Goal: Task Accomplishment & Management: Complete application form

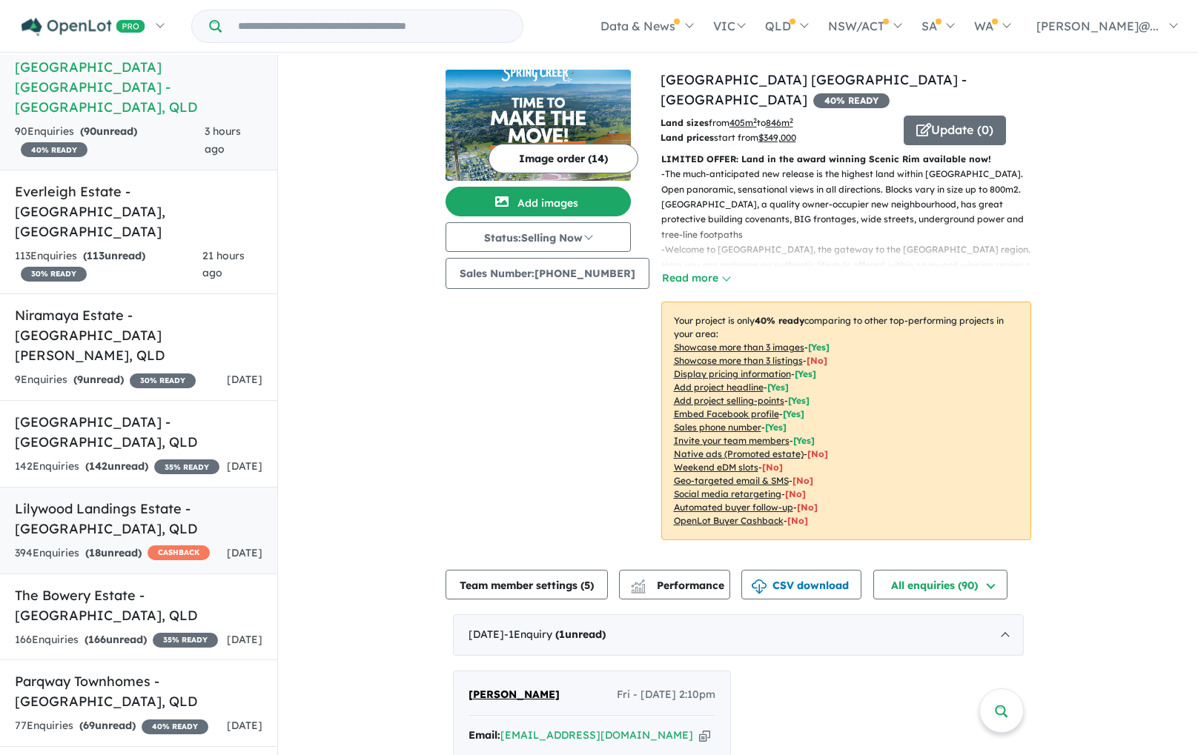
scroll to position [95, 0]
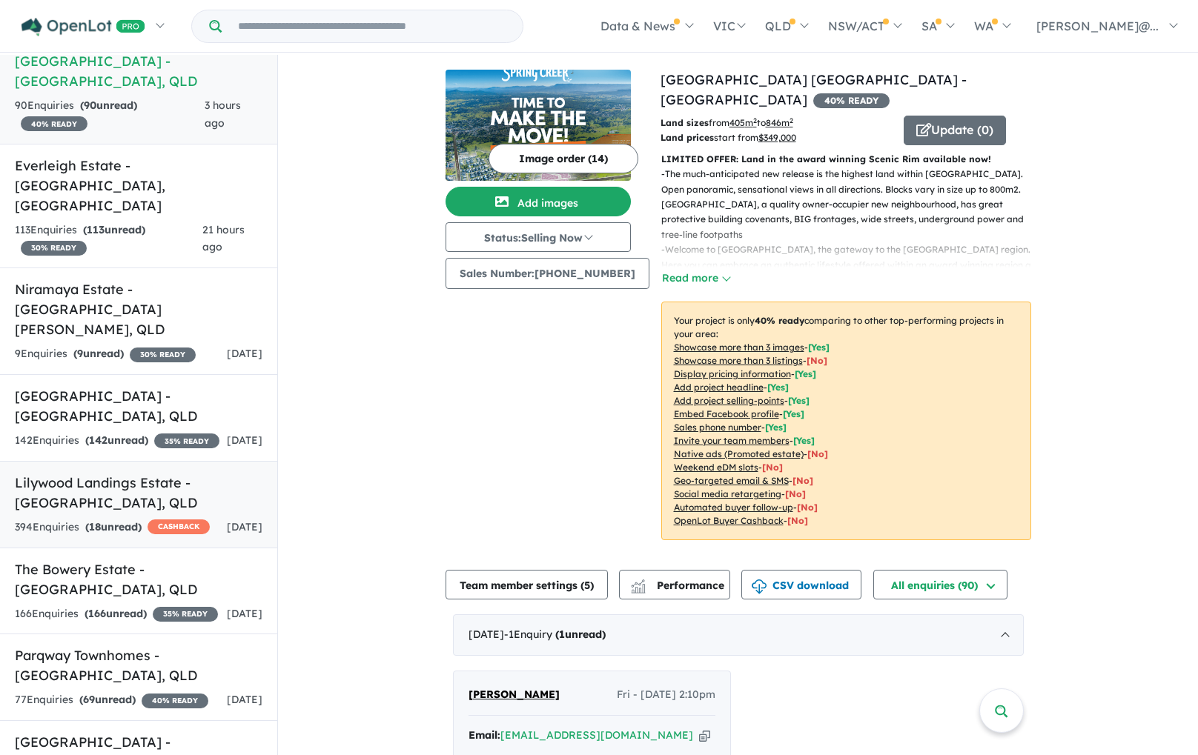
click at [139, 461] on link "Lilywood Landings Estate - [GEOGRAPHIC_DATA] , [GEOGRAPHIC_DATA] 394 Enquir ies…" at bounding box center [138, 504] width 277 height 87
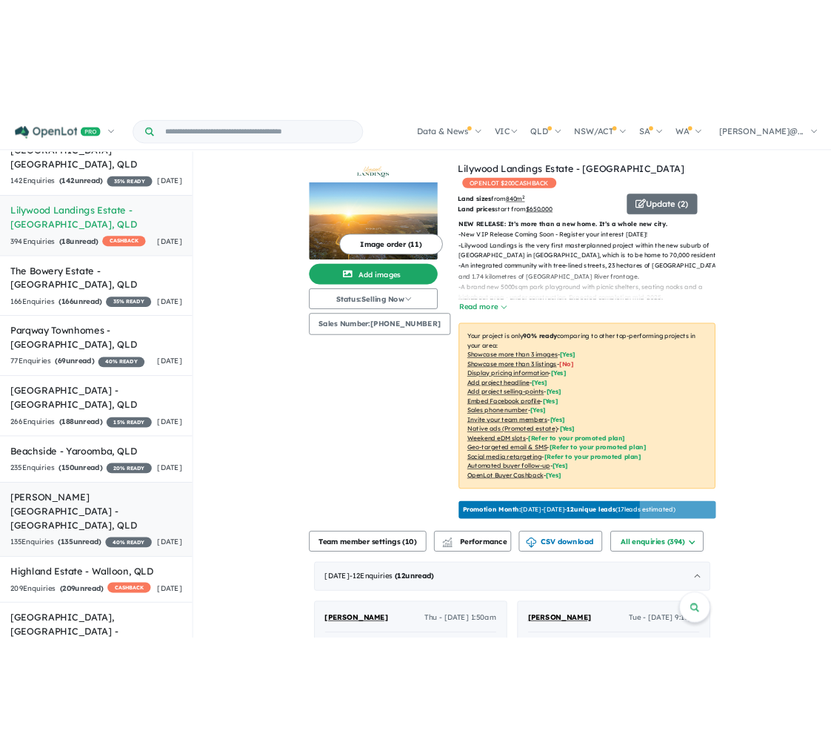
scroll to position [453, 0]
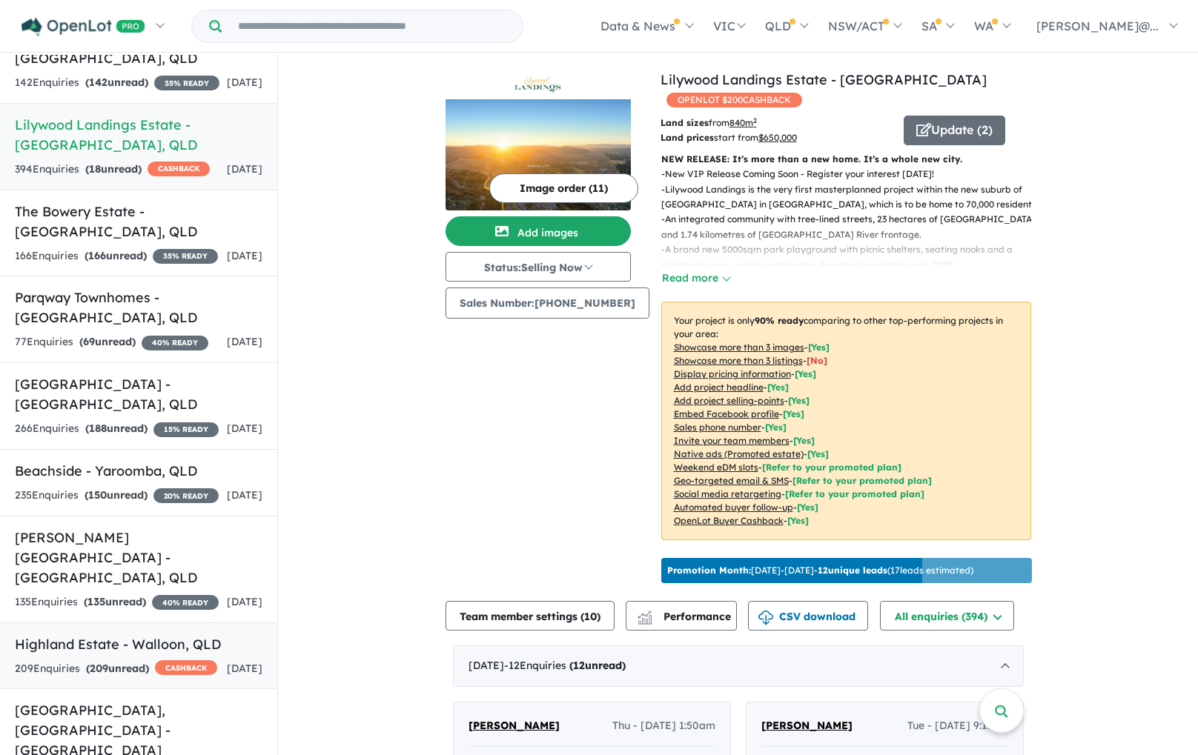
click at [158, 634] on h5 "Highland Estate - [GEOGRAPHIC_DATA] , [GEOGRAPHIC_DATA]" at bounding box center [139, 644] width 248 height 20
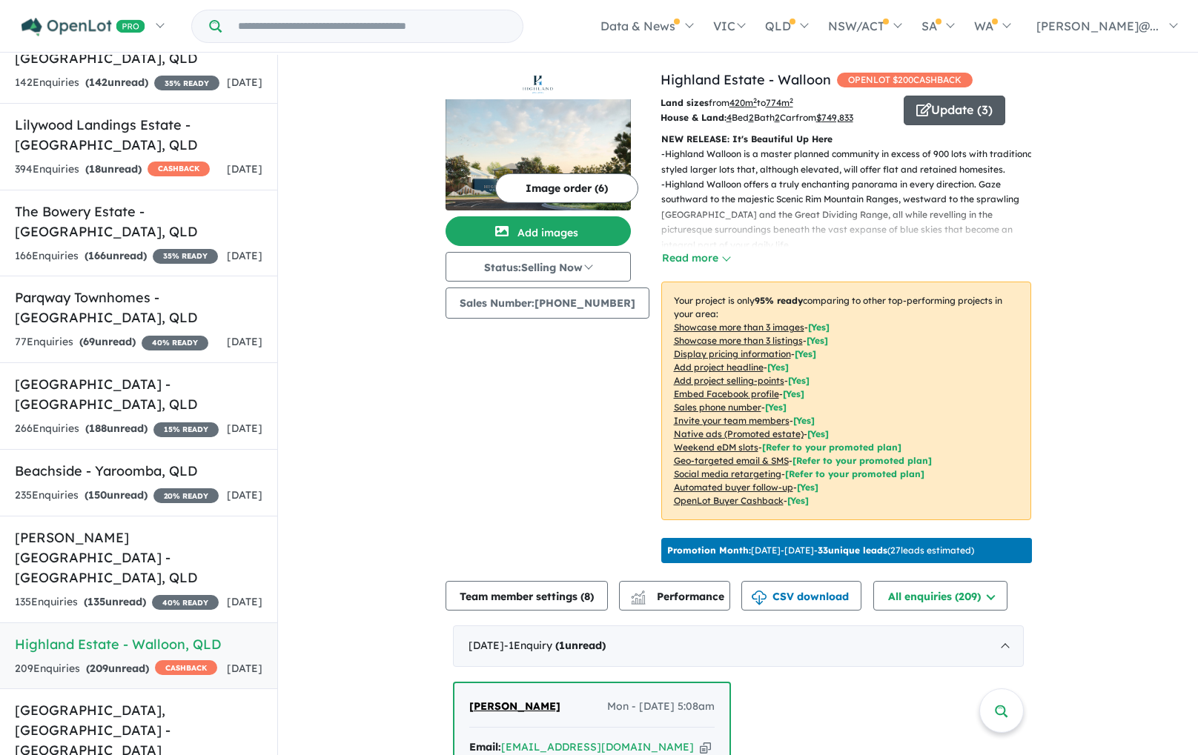
click at [960, 112] on button "Update ( 3 )" at bounding box center [954, 111] width 102 height 30
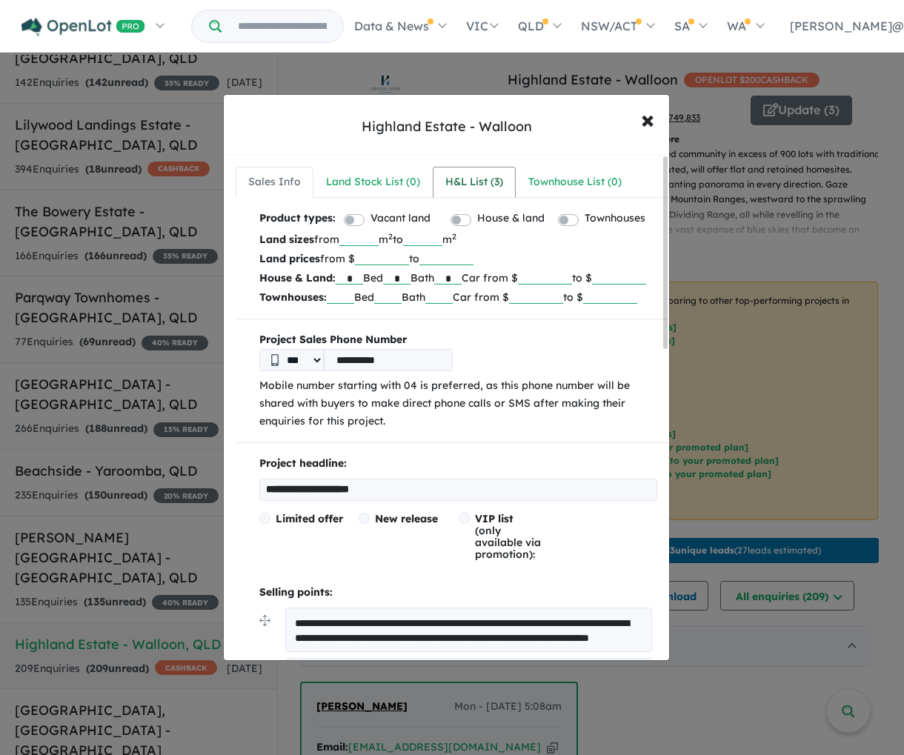
click at [460, 184] on div "H&L List ( 3 )" at bounding box center [474, 182] width 58 height 18
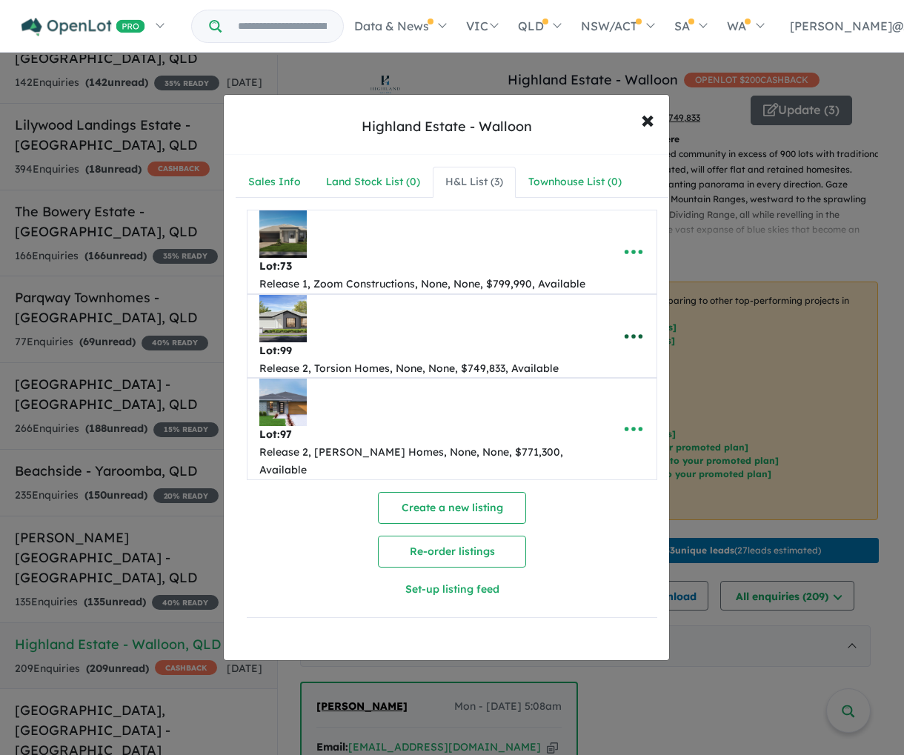
click at [622, 336] on icon "button" at bounding box center [633, 336] width 22 height 22
click at [585, 408] on link "Remove" at bounding box center [601, 408] width 110 height 34
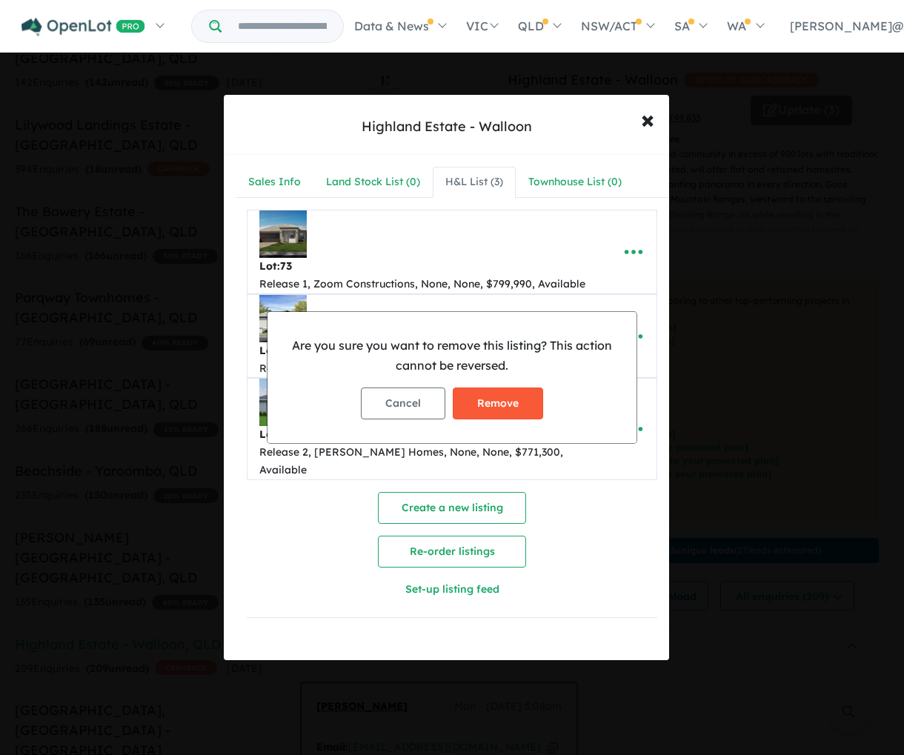
click at [519, 398] on button "Remove" at bounding box center [498, 404] width 90 height 32
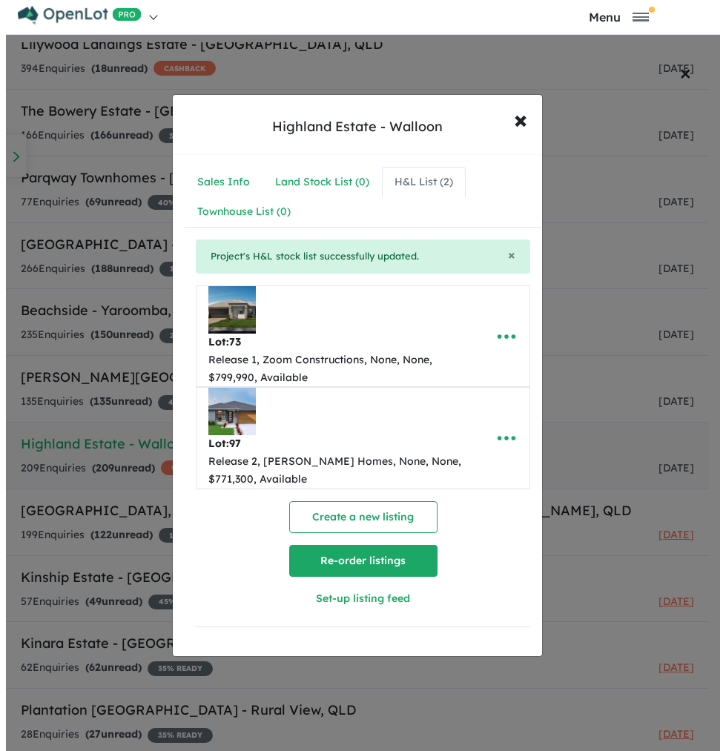
scroll to position [345, 0]
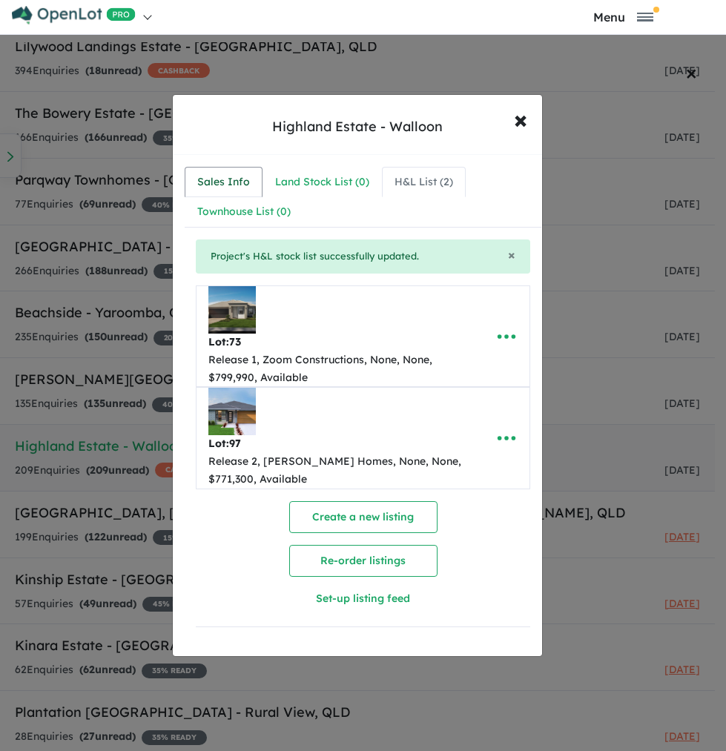
click at [254, 181] on link "Sales Info" at bounding box center [224, 182] width 78 height 31
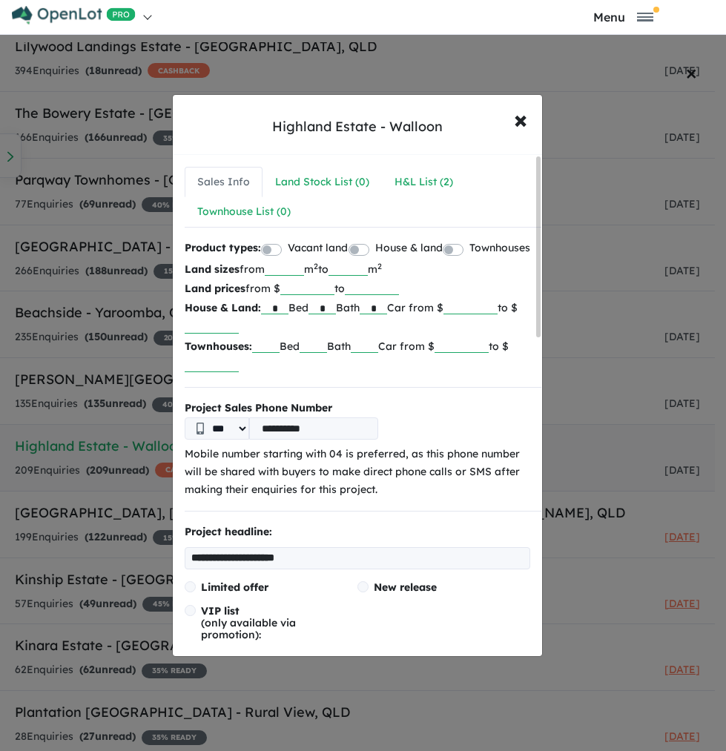
drag, startPoint x: 480, startPoint y: 328, endPoint x: 525, endPoint y: 327, distance: 45.2
click at [525, 327] on div "Product types: Vacant land House & land Townhouses Land sizes from *** m 2 to *…" at bounding box center [363, 307] width 356 height 136
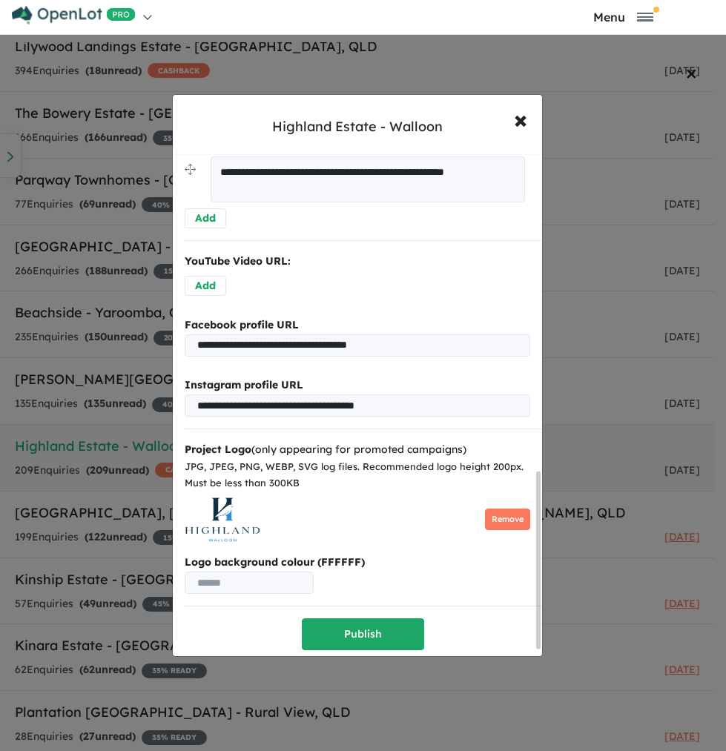
scroll to position [919, 0]
type input "******"
click at [371, 628] on button "Publish" at bounding box center [363, 634] width 122 height 32
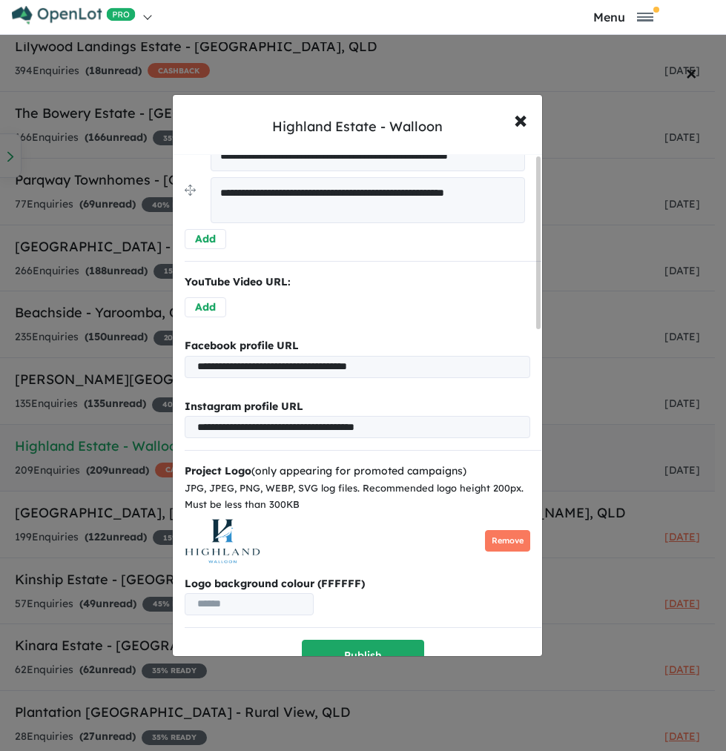
scroll to position [0, 0]
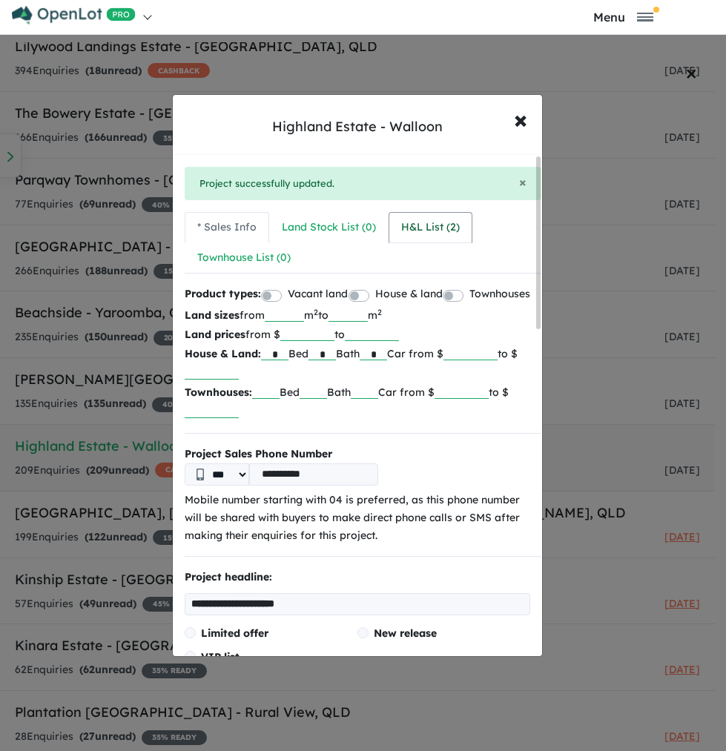
click at [443, 237] on link "H&L List ( 2 )" at bounding box center [430, 227] width 84 height 31
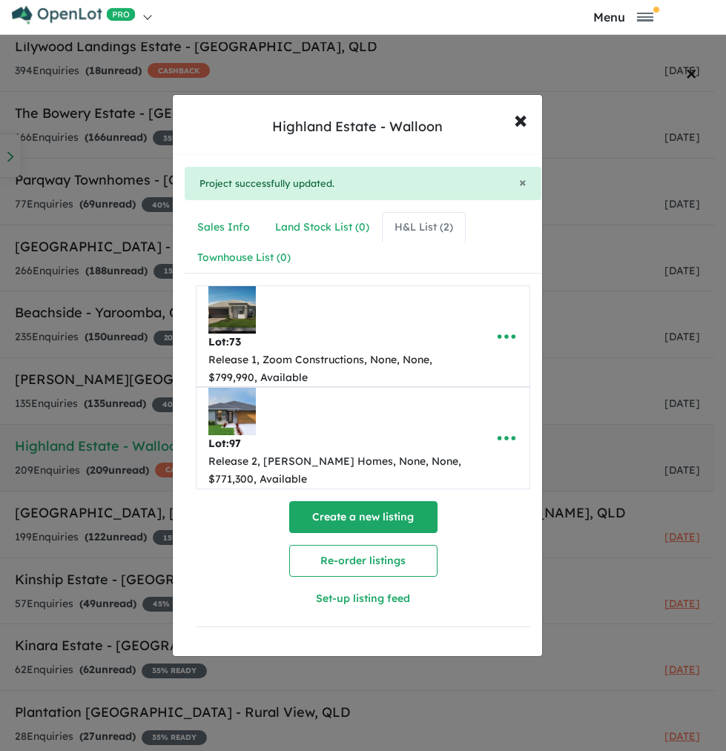
click at [368, 514] on button "Create a new listing" at bounding box center [363, 517] width 148 height 32
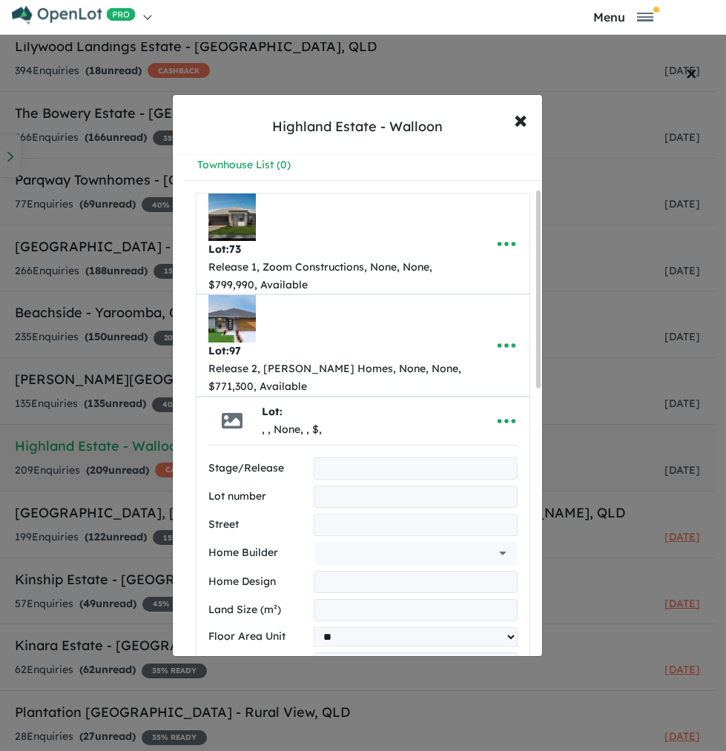
scroll to position [96, 0]
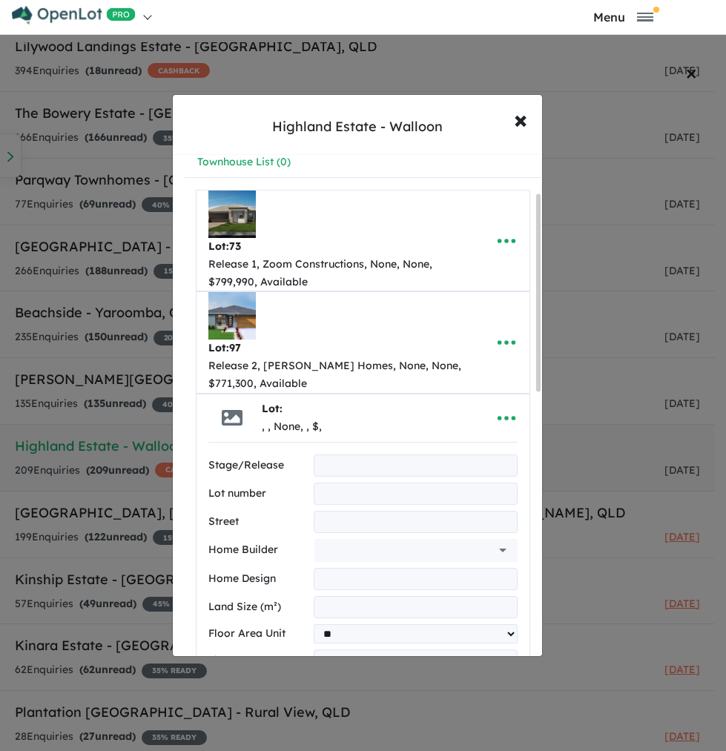
click at [345, 463] on input "text" at bounding box center [415, 465] width 204 height 22
type input "*********"
click at [349, 489] on input "text" at bounding box center [415, 493] width 204 height 22
type input "***"
click at [340, 547] on input "text" at bounding box center [395, 550] width 150 height 22
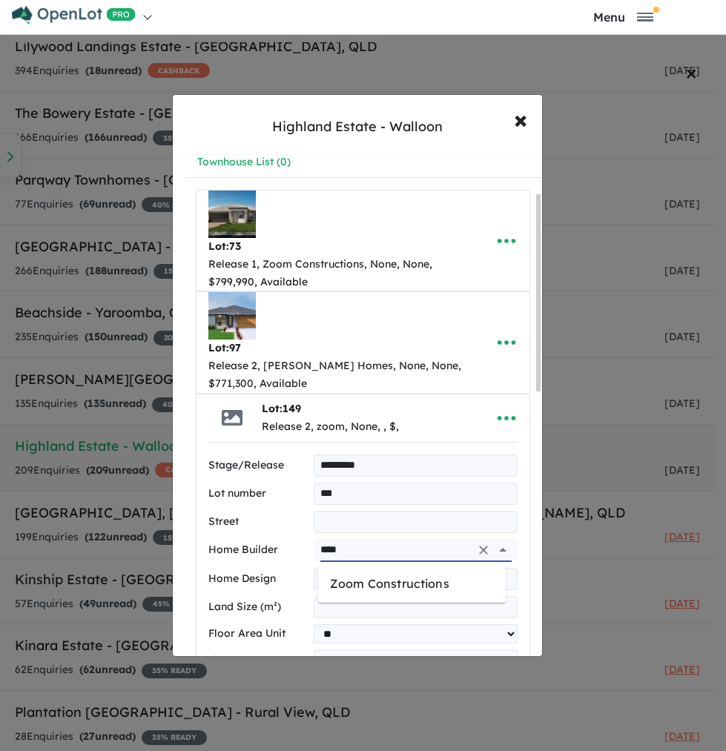
click at [345, 571] on li "Zoom Constructions" at bounding box center [411, 583] width 187 height 27
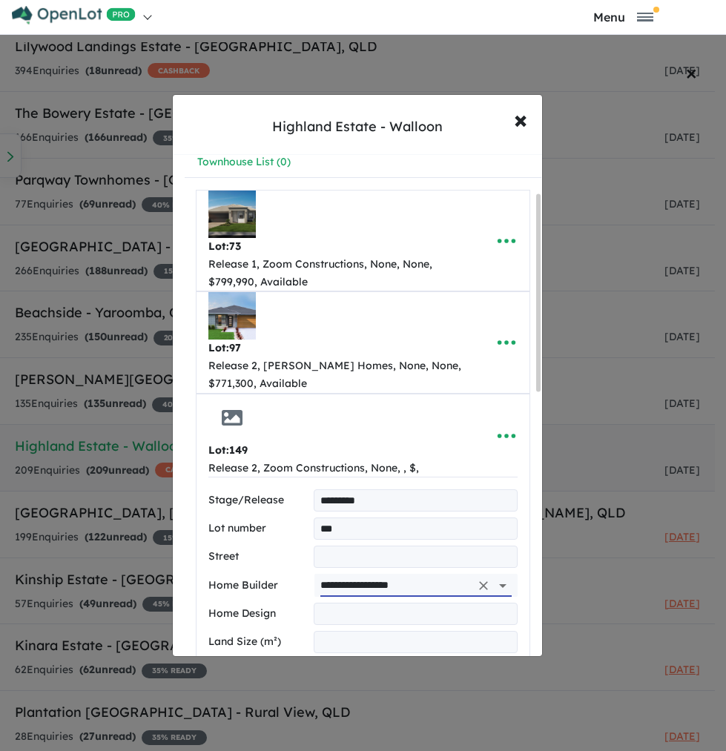
type input "**********"
click at [342, 606] on input "text" at bounding box center [415, 613] width 204 height 22
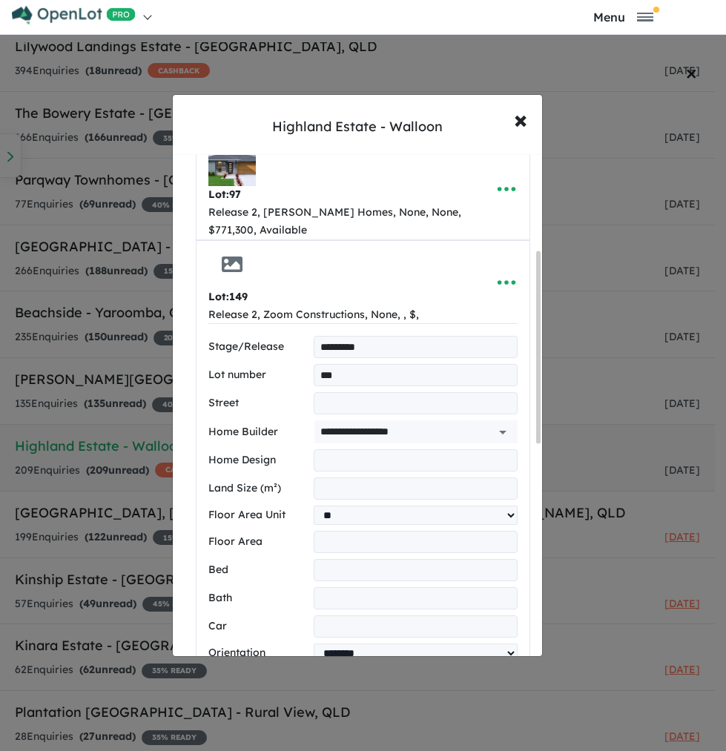
scroll to position [250, 0]
type input "*******"
click at [339, 488] on input "number" at bounding box center [415, 488] width 204 height 22
type input "***"
click at [329, 573] on input "number" at bounding box center [415, 569] width 204 height 22
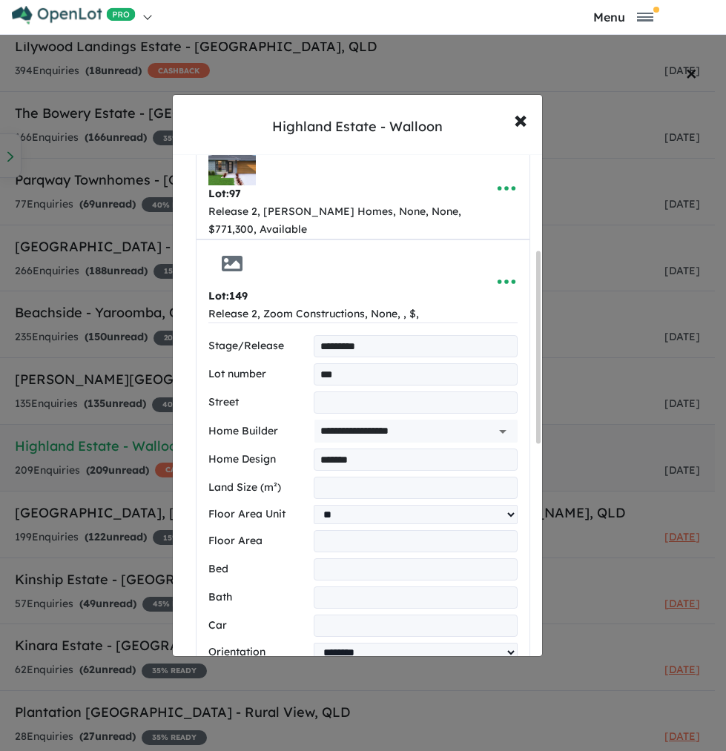
type input "*"
click at [336, 597] on input "number" at bounding box center [415, 597] width 204 height 22
type input "*"
click at [337, 624] on input "number" at bounding box center [415, 625] width 204 height 22
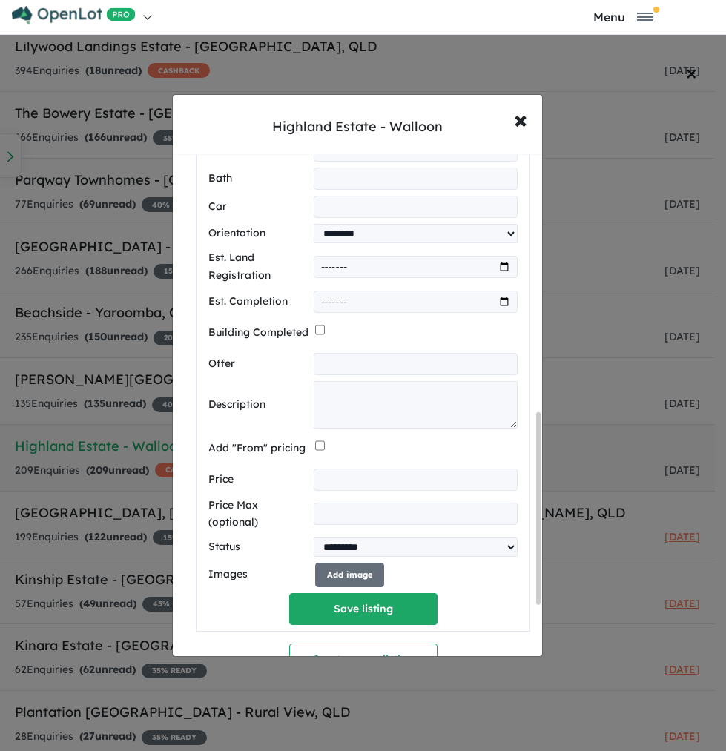
scroll to position [689, 0]
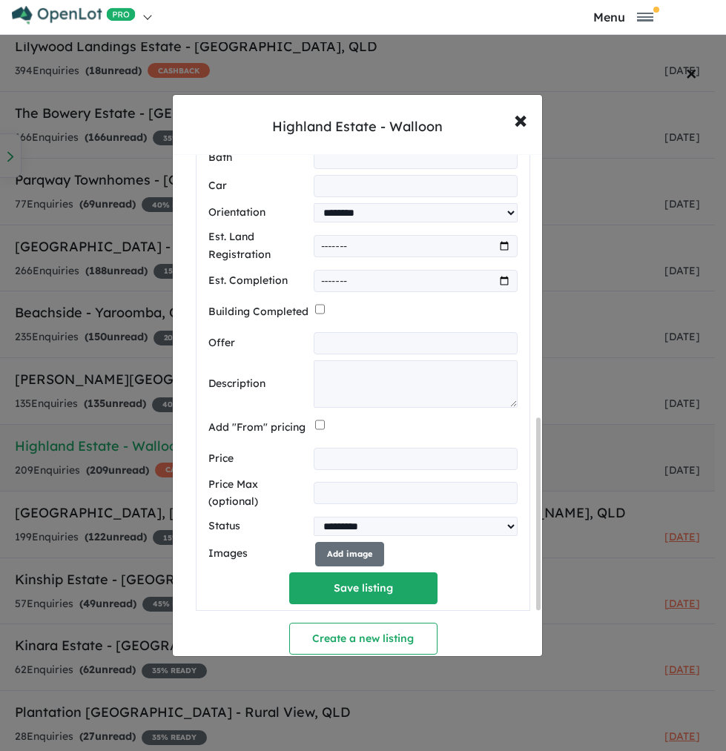
type input "*"
click at [348, 374] on textarea at bounding box center [415, 383] width 204 height 47
paste textarea "**********"
type textarea "**********"
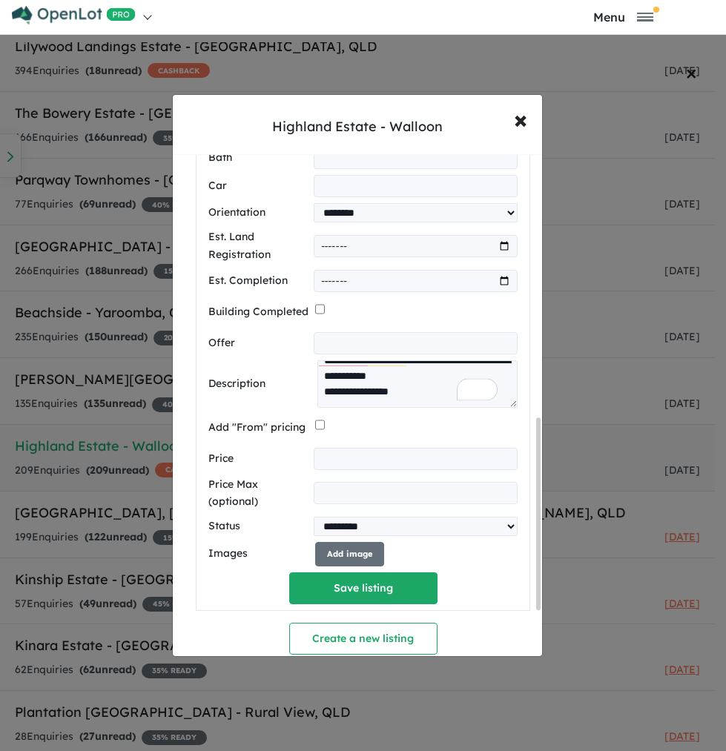
click at [331, 456] on input "number" at bounding box center [415, 459] width 204 height 22
type input "******"
click at [354, 562] on button "Add image" at bounding box center [349, 554] width 69 height 24
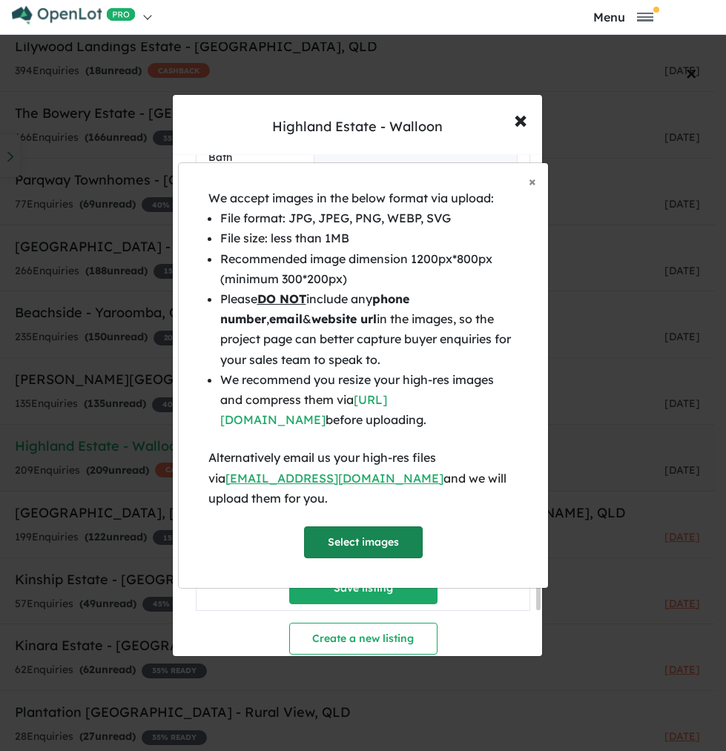
click at [388, 537] on button "Select images" at bounding box center [363, 542] width 119 height 32
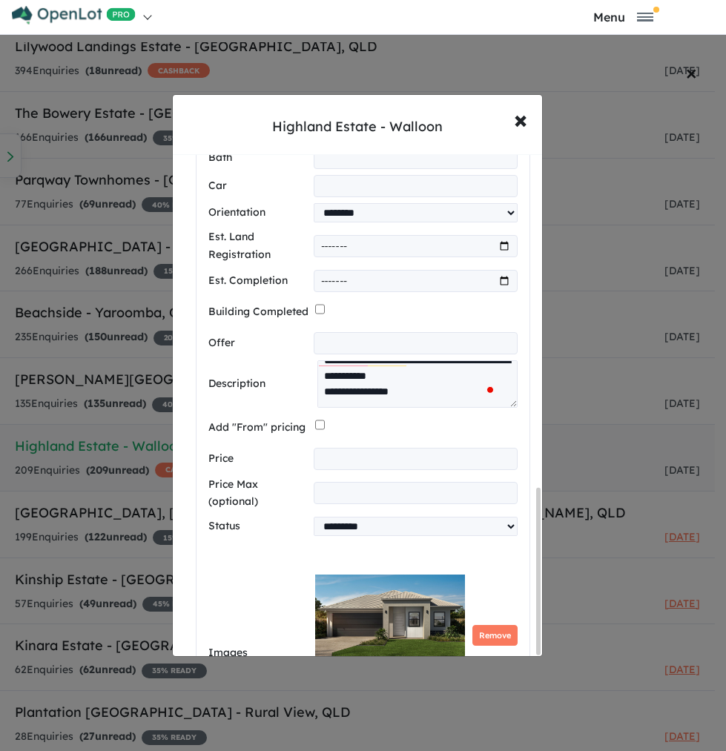
scroll to position [1006, 0]
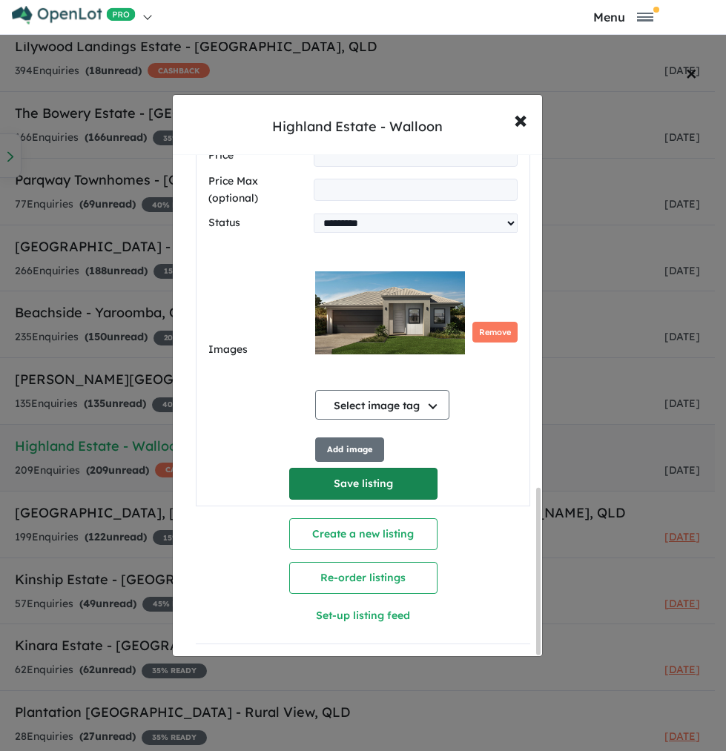
click at [425, 471] on button "Save listing" at bounding box center [363, 484] width 148 height 32
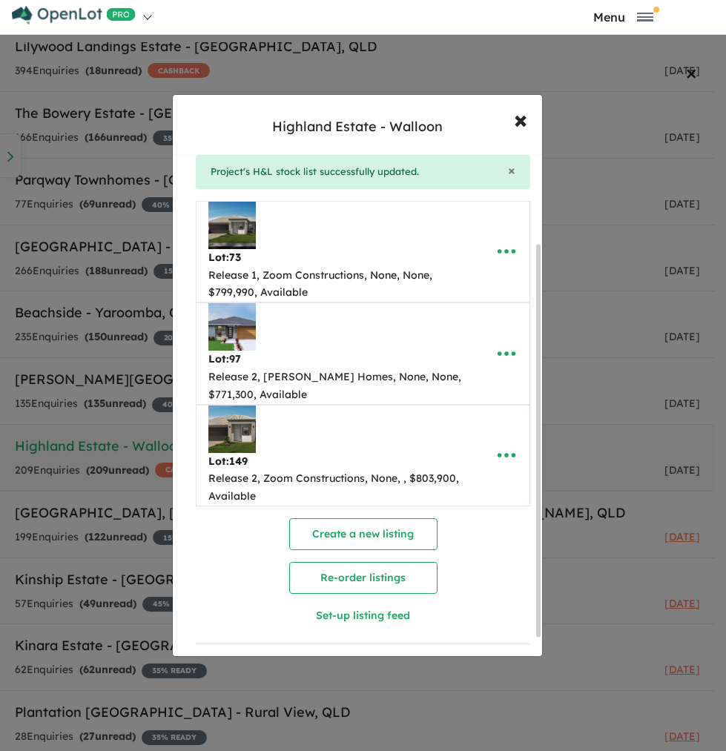
scroll to position [138, 0]
click at [517, 124] on span "×" at bounding box center [520, 119] width 13 height 32
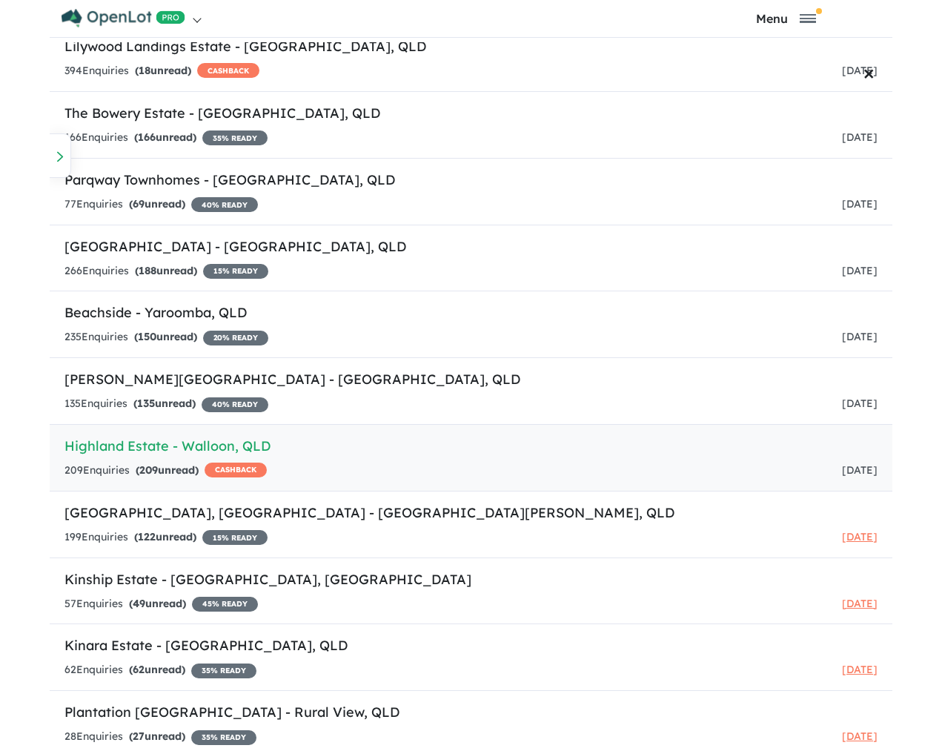
scroll to position [453, 0]
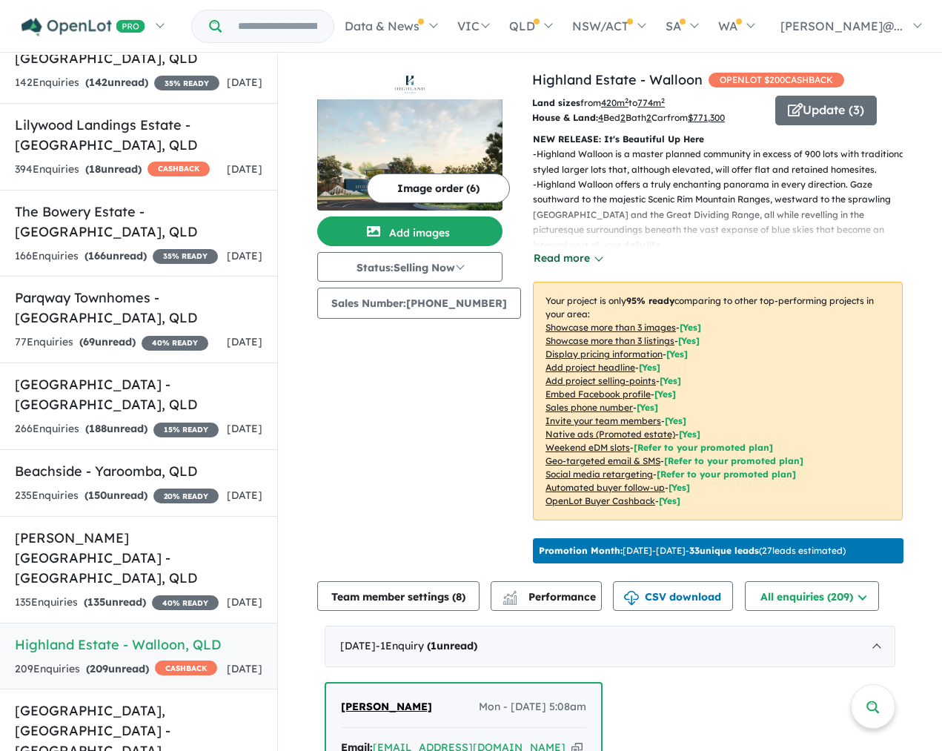
click at [565, 259] on button "Read more" at bounding box center [568, 258] width 70 height 17
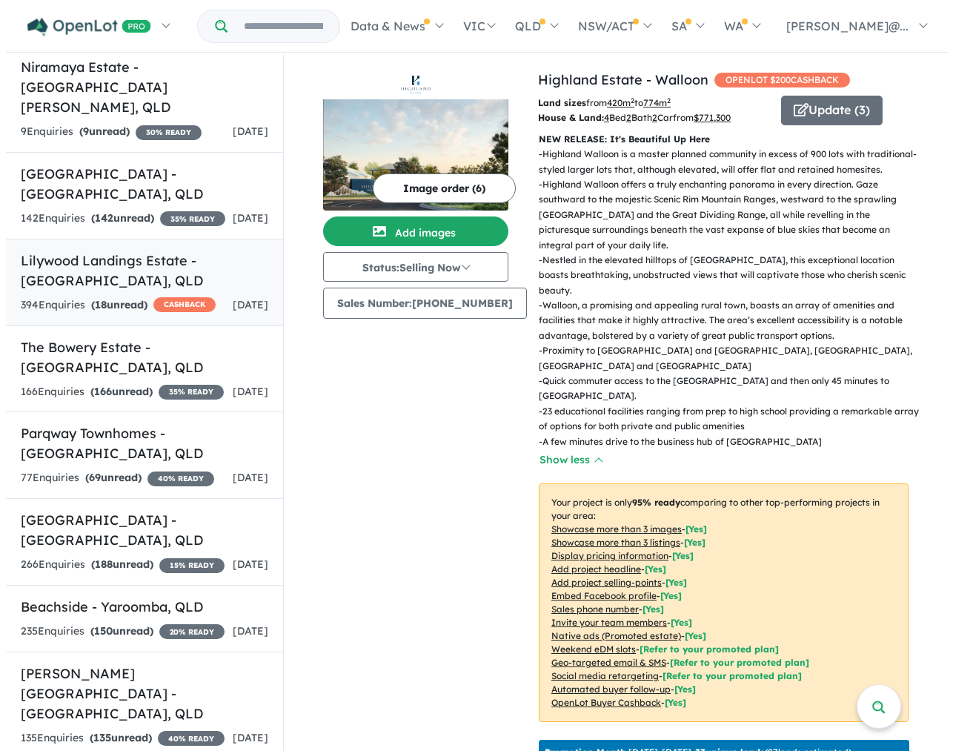
scroll to position [303, 0]
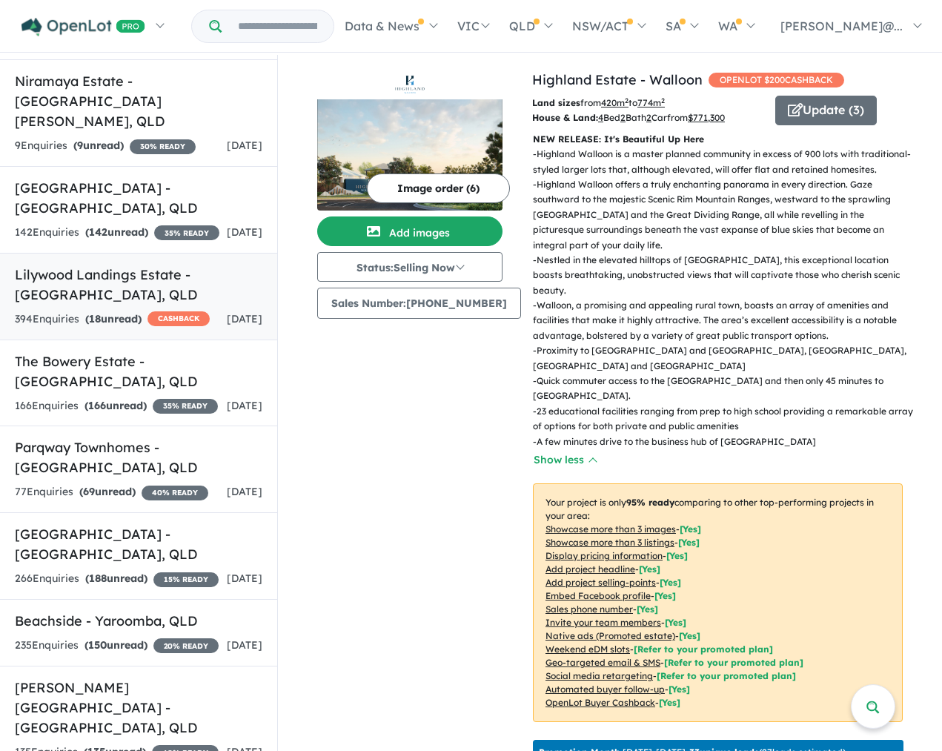
click at [136, 312] on strong "( 18 unread)" at bounding box center [113, 318] width 56 height 13
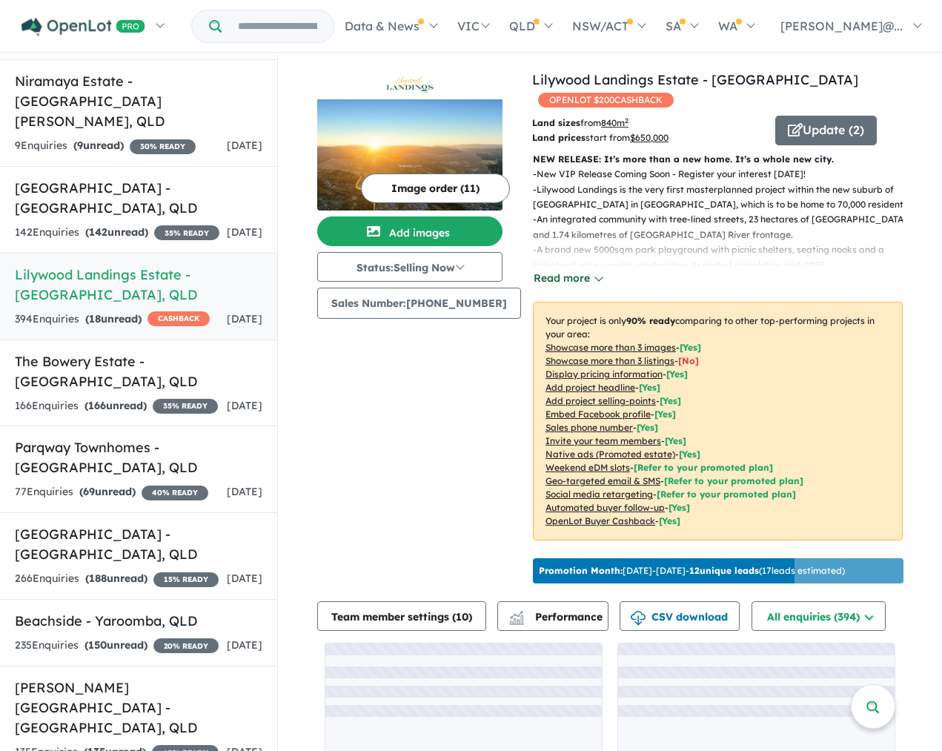
click at [580, 279] on button "Read more" at bounding box center [568, 278] width 70 height 17
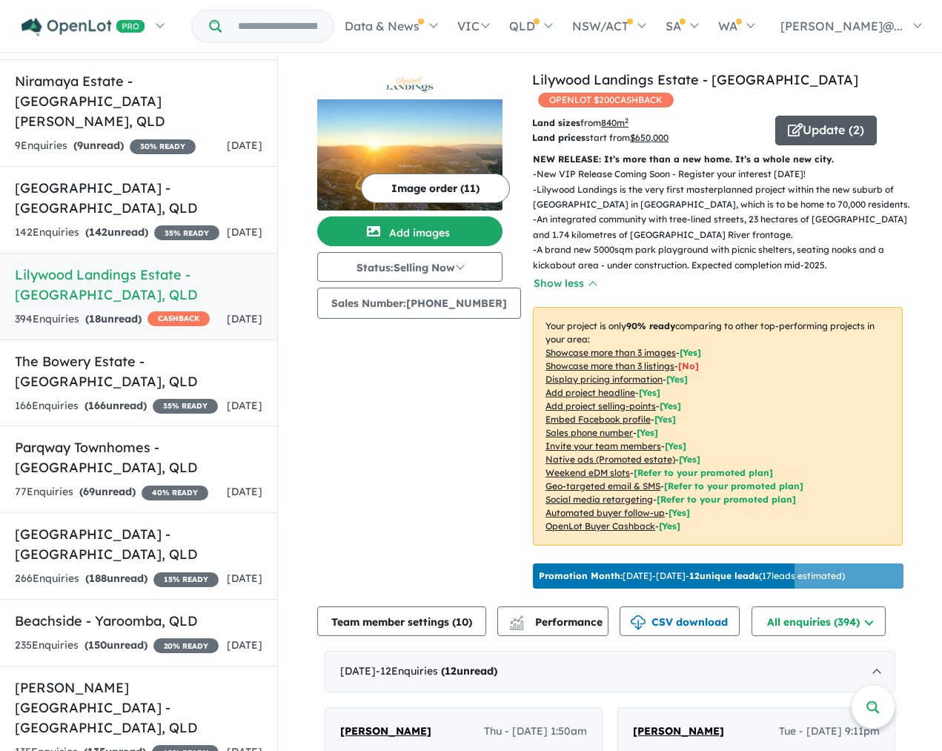
click at [788, 136] on icon "button" at bounding box center [795, 129] width 15 height 13
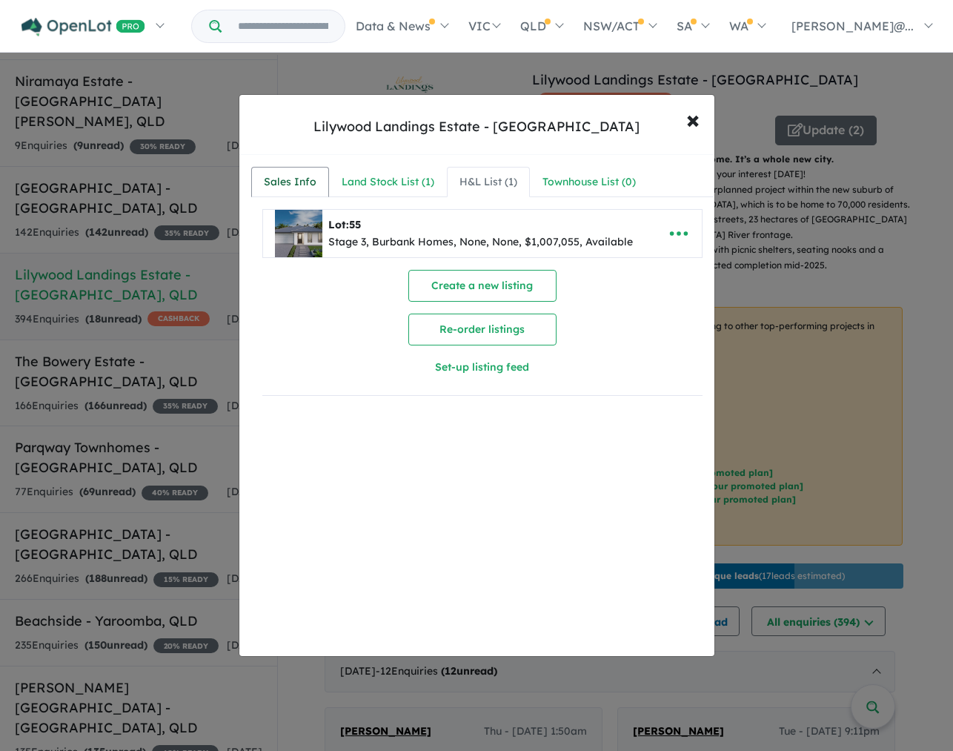
click at [293, 187] on div "Sales Info" at bounding box center [290, 182] width 53 height 18
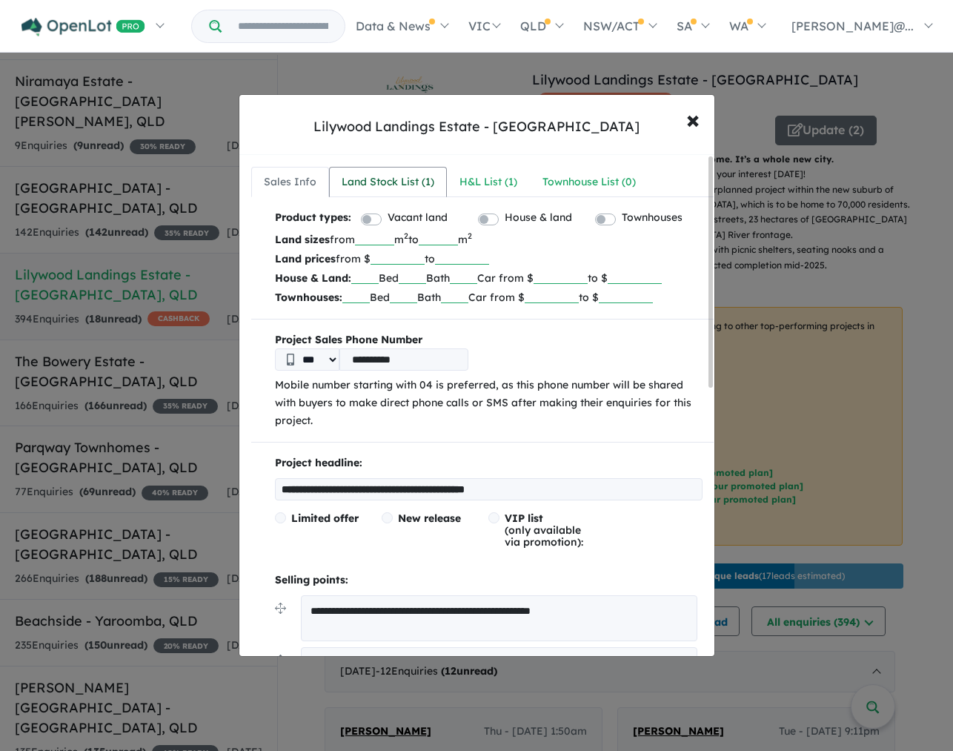
click at [394, 193] on link "Land Stock List ( 1 )" at bounding box center [388, 182] width 118 height 31
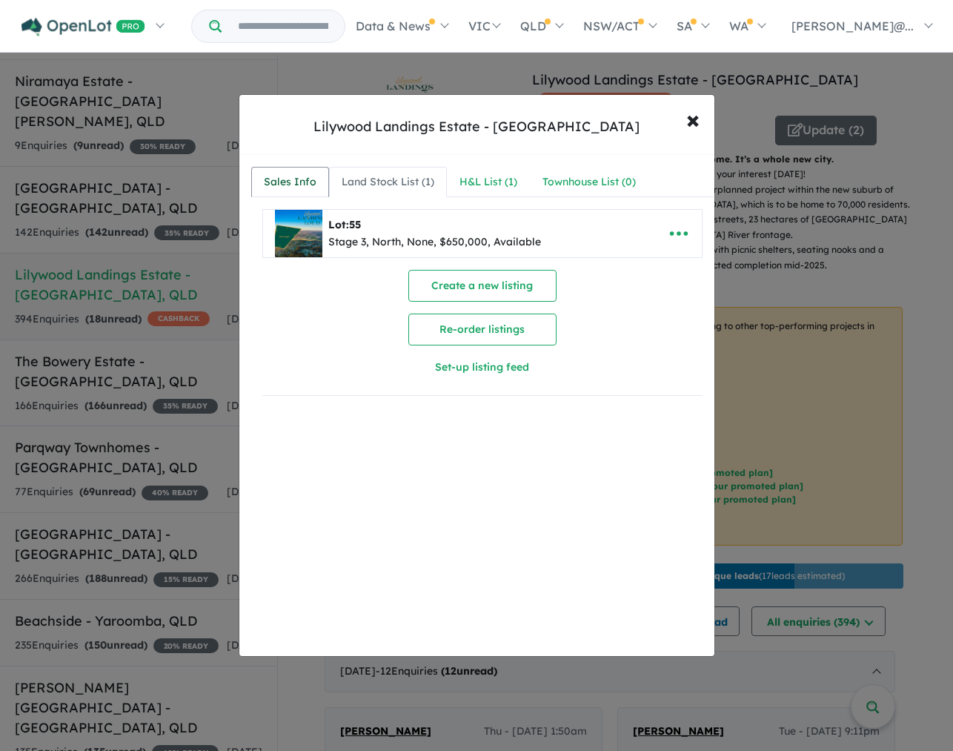
click at [304, 180] on div "Sales Info" at bounding box center [290, 182] width 53 height 18
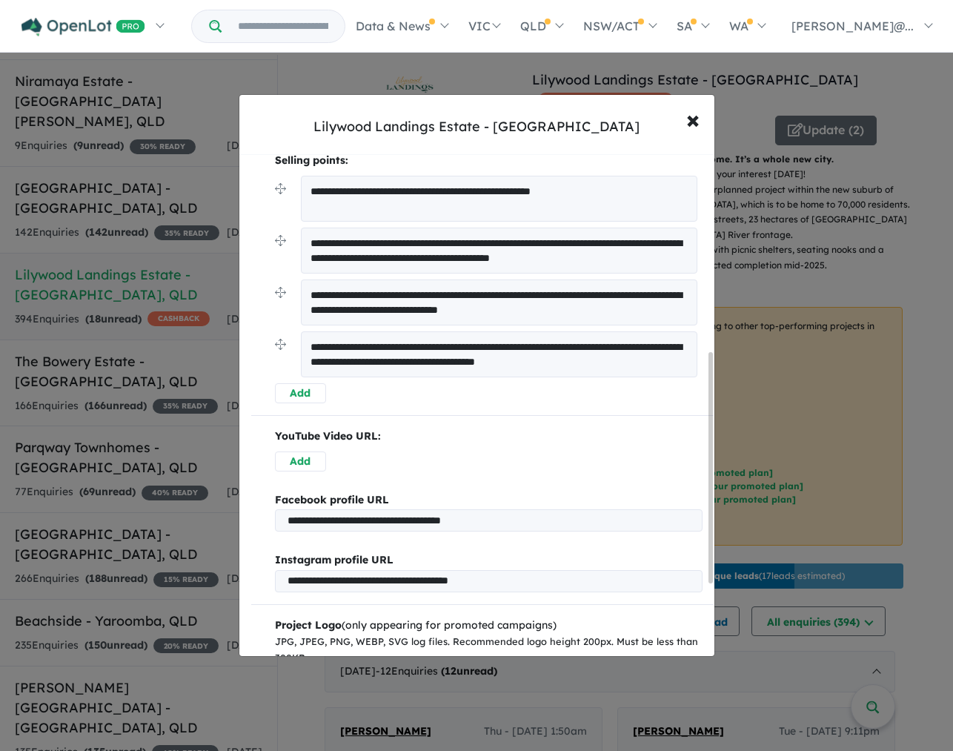
scroll to position [489, 0]
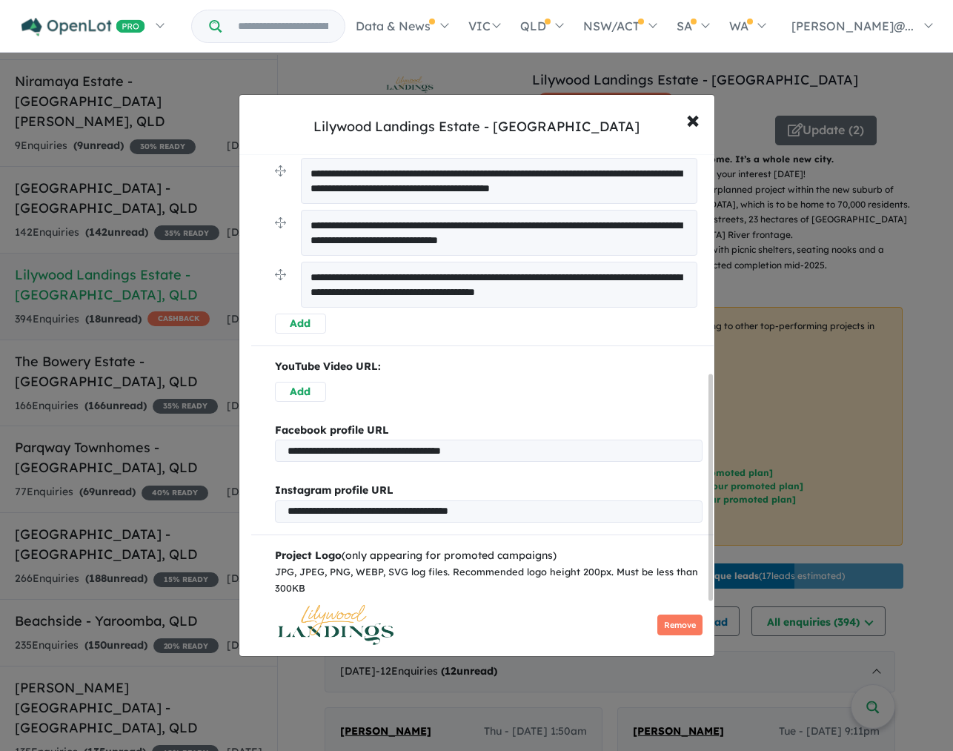
click at [402, 306] on textarea "**********" at bounding box center [499, 285] width 396 height 46
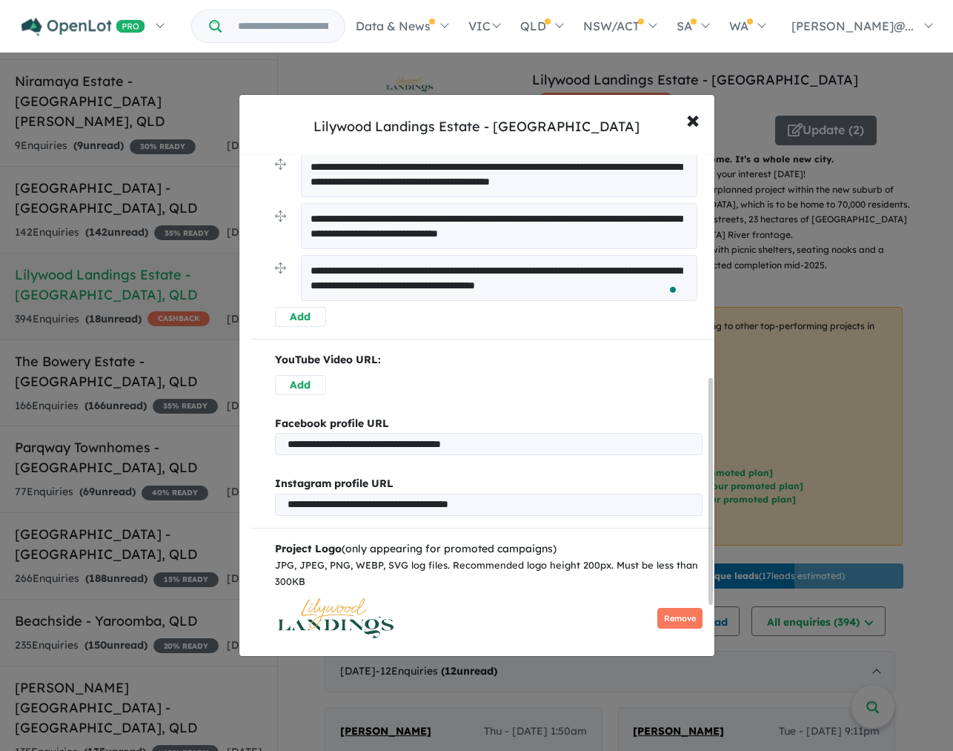
scroll to position [498, 0]
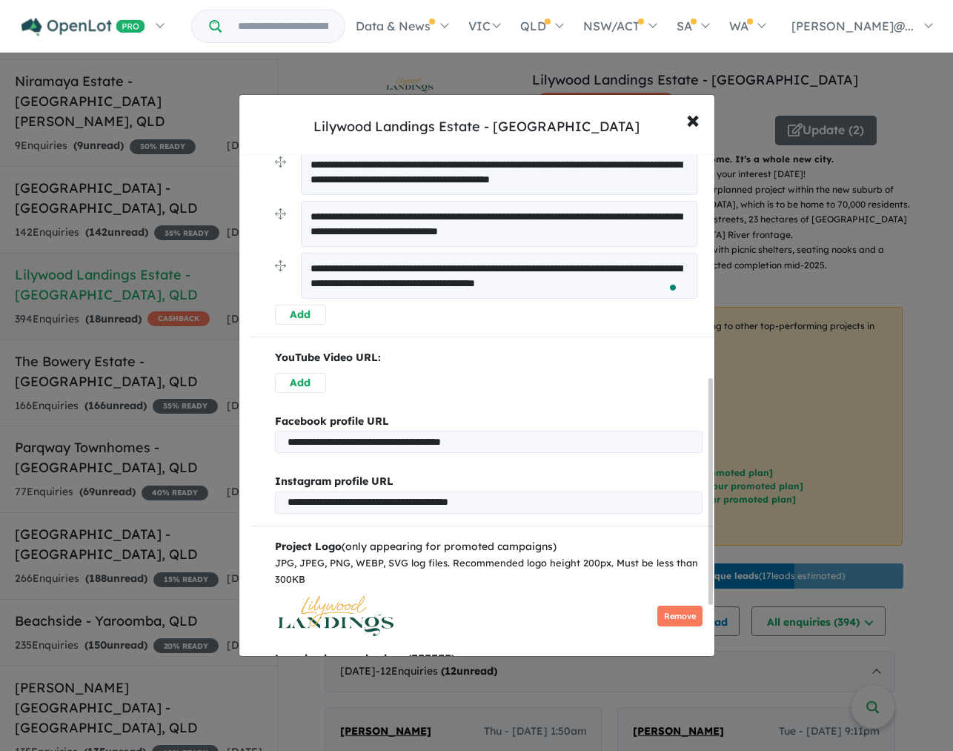
drag, startPoint x: 560, startPoint y: 294, endPoint x: 560, endPoint y: 305, distance: 10.4
click at [560, 299] on textarea "**********" at bounding box center [499, 276] width 396 height 46
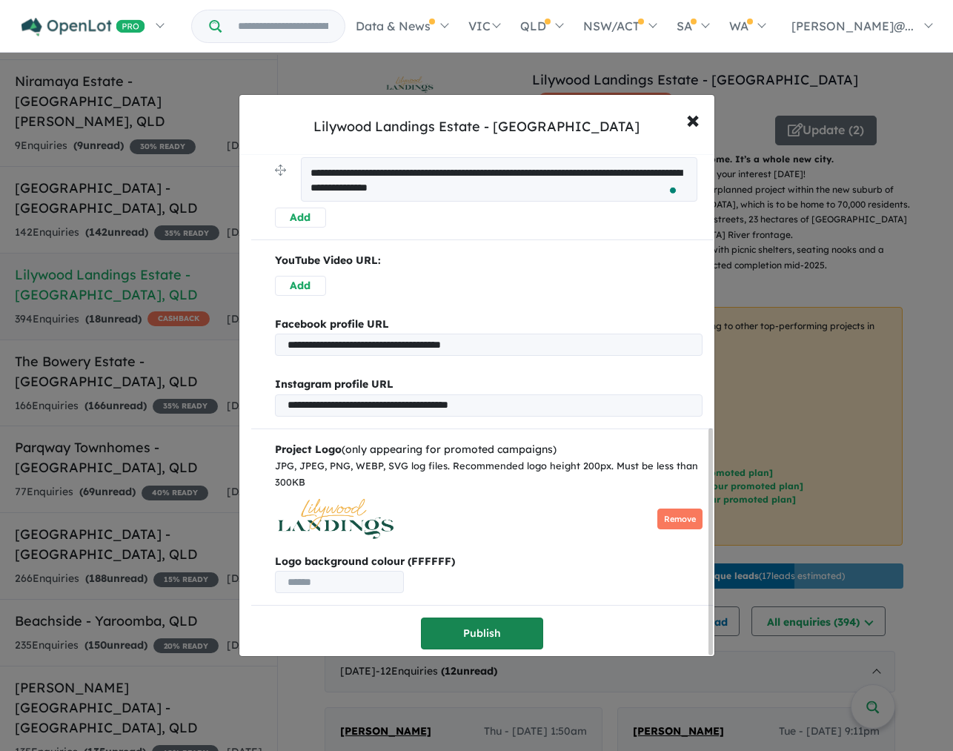
type textarea "**********"
click at [482, 631] on button "Publish" at bounding box center [482, 633] width 122 height 32
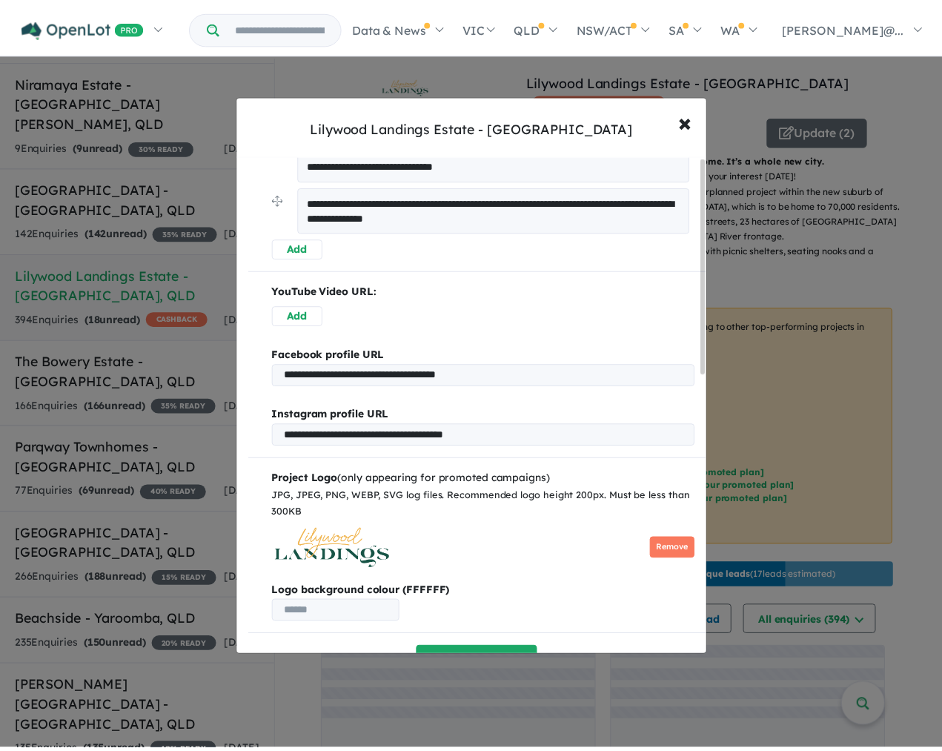
scroll to position [0, 0]
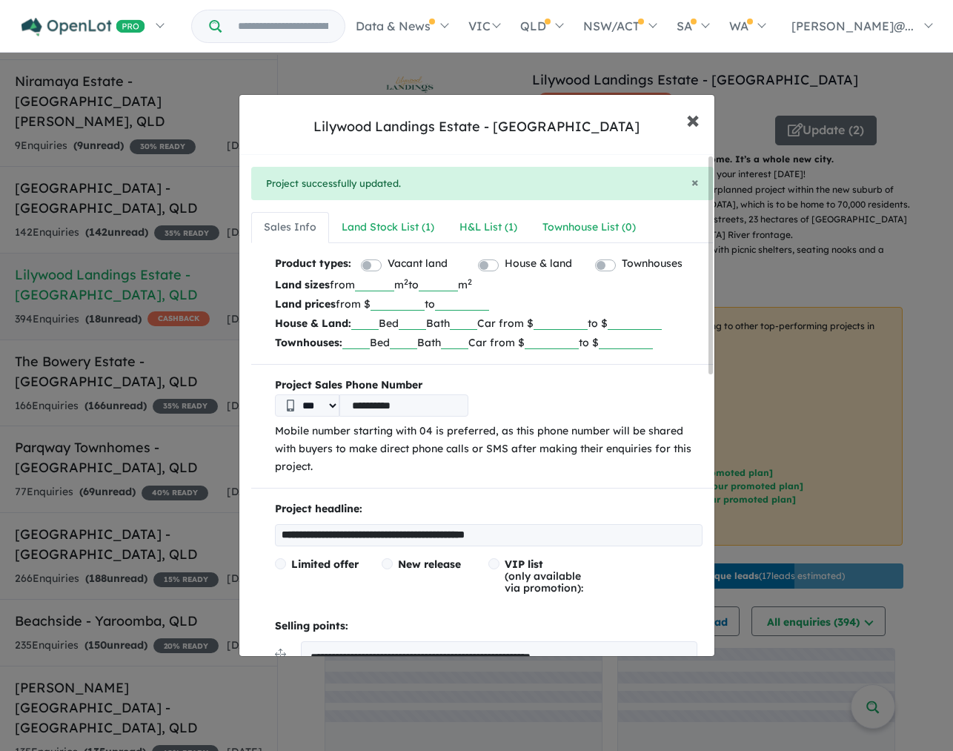
click at [690, 122] on span "×" at bounding box center [692, 119] width 13 height 32
